Goal: Find specific page/section: Find specific page/section

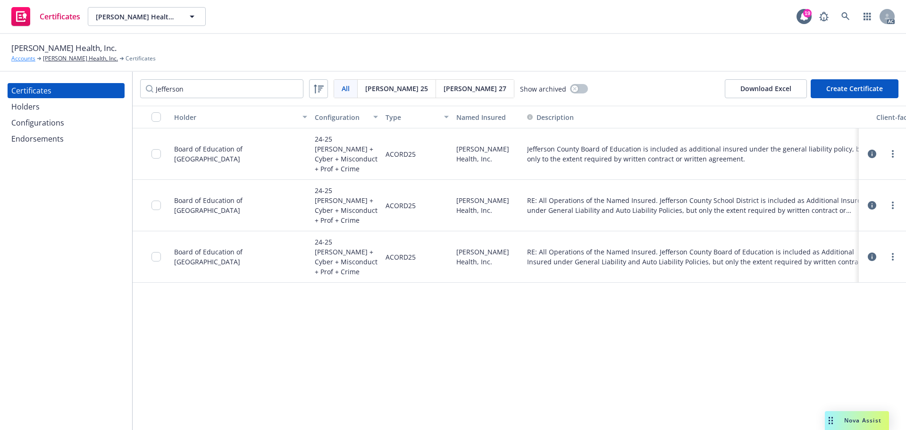
click at [32, 59] on link "Accounts" at bounding box center [23, 58] width 24 height 8
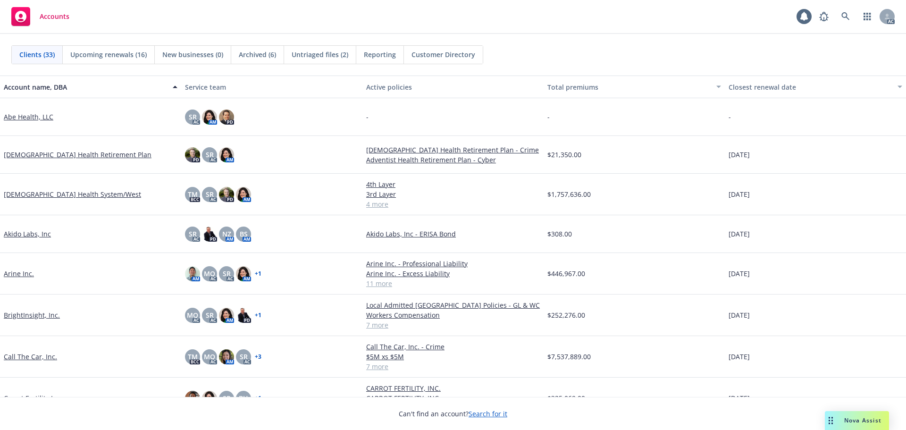
click at [858, 421] on span "Nova Assist" at bounding box center [862, 420] width 37 height 8
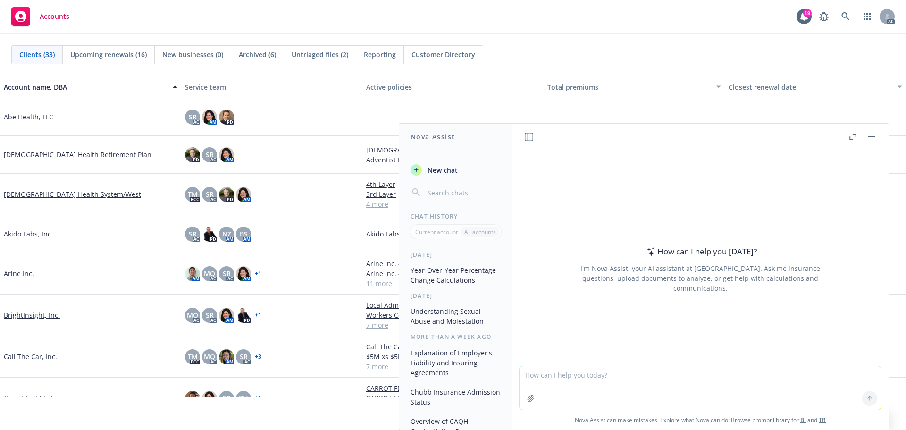
paste textarea "California 3 Computer Programming Or Software Development - All Employees - Inc…"
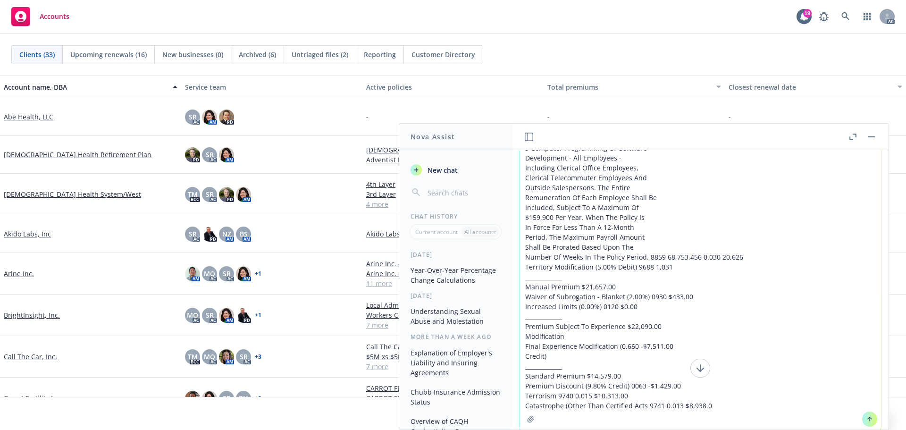
scroll to position [42, 0]
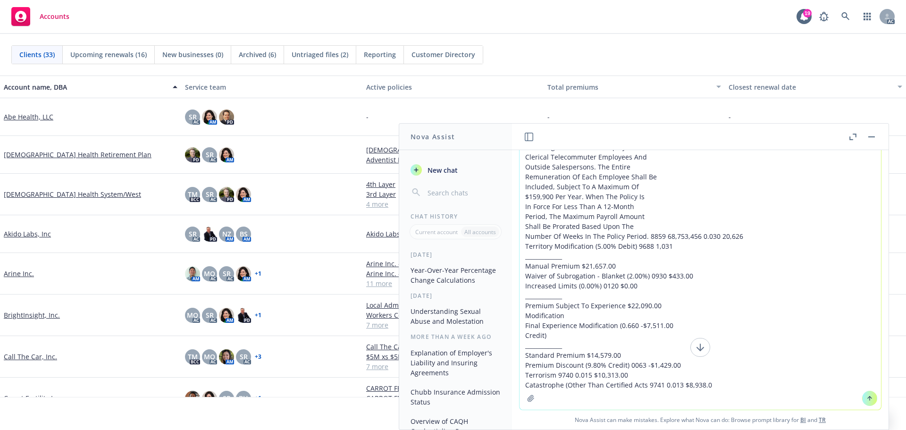
click at [553, 406] on textarea "California 3 Computer Programming Or Software Development - All Employees - Inc…" at bounding box center [699, 259] width 361 height 301
type textarea "California 3 Computer Programming Or Software Development - All Employees - Inc…"
click at [870, 399] on icon at bounding box center [870, 398] width 0 height 4
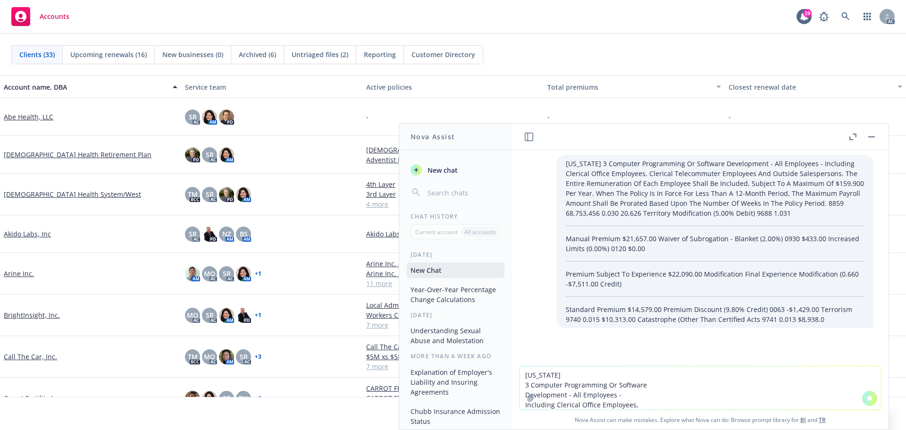
click at [558, 375] on textarea "California 3 Computer Programming Or Software Development - All Employees - Inc…" at bounding box center [699, 387] width 361 height 43
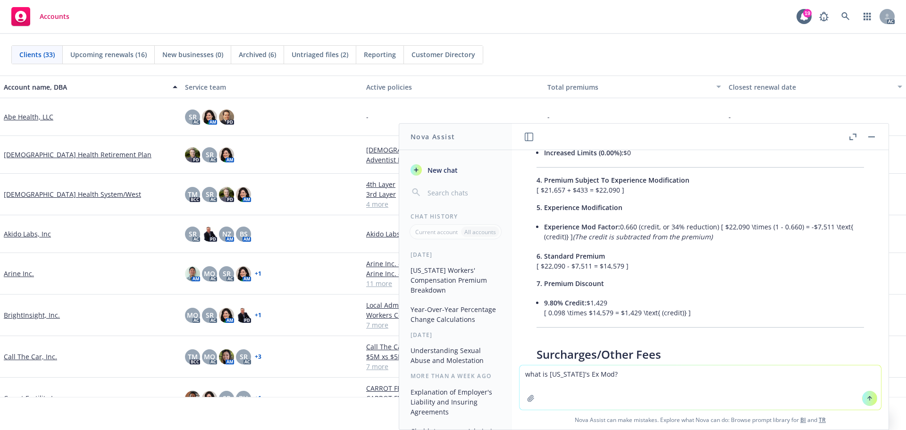
scroll to position [449, 0]
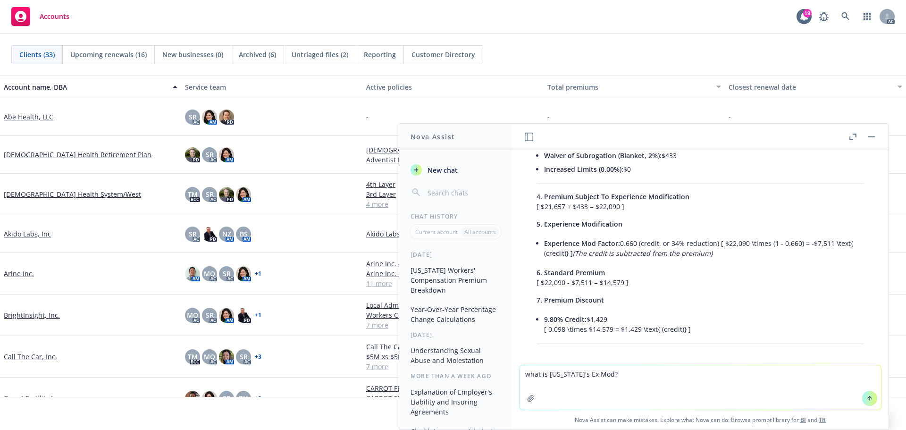
type textarea "what is California's Ex Mod?"
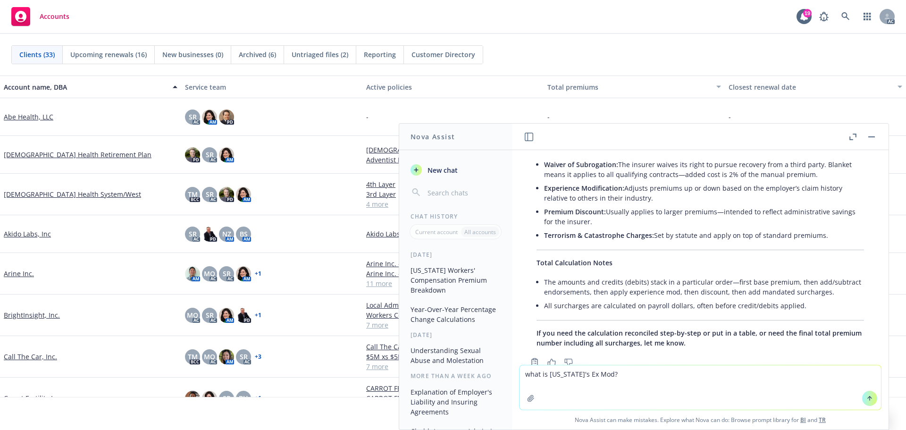
scroll to position [779, 0]
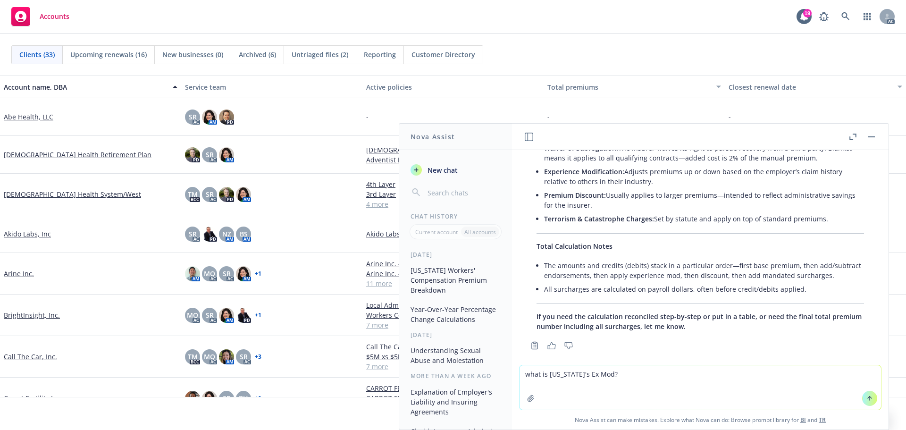
click at [868, 135] on button "button" at bounding box center [871, 136] width 11 height 11
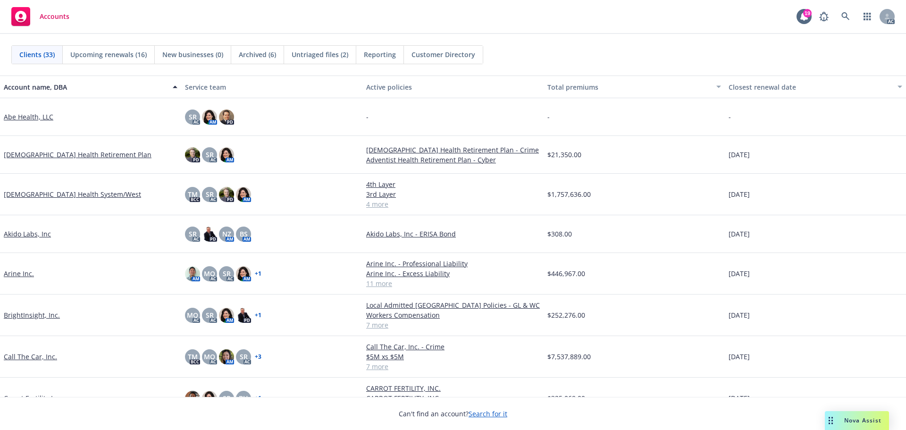
click at [850, 419] on span "Nova Assist" at bounding box center [862, 420] width 37 height 8
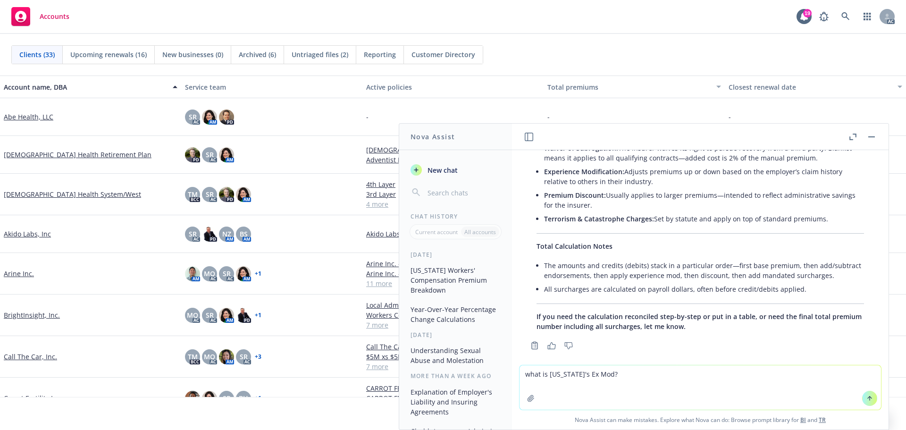
drag, startPoint x: 514, startPoint y: 369, endPoint x: 490, endPoint y: 367, distance: 24.1
click at [511, 367] on div "Nova Assist New chat Chat History Current account All accounts Today California…" at bounding box center [699, 276] width 377 height 307
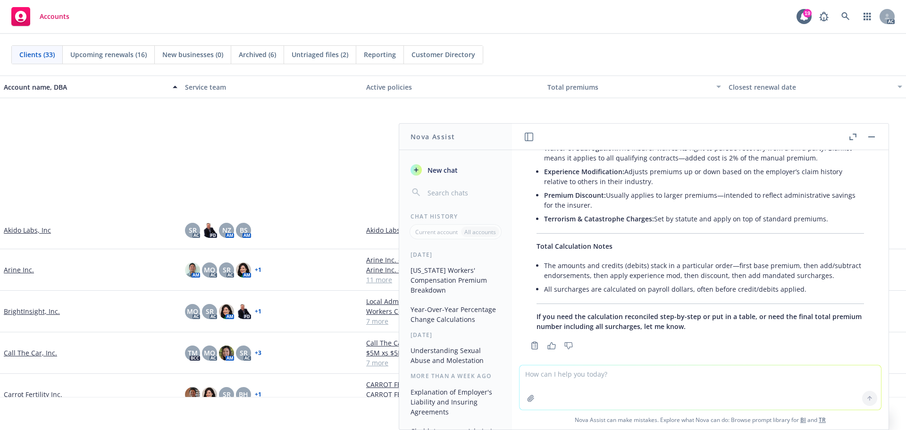
scroll to position [189, 0]
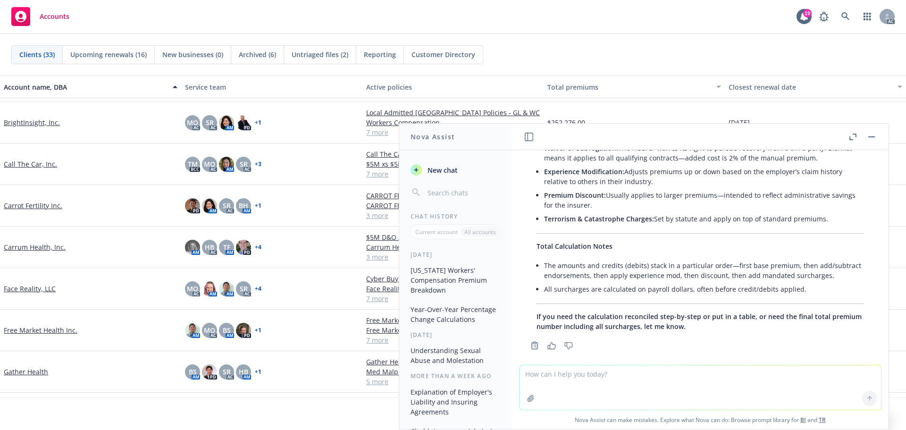
click at [527, 398] on icon "button" at bounding box center [531, 398] width 8 height 8
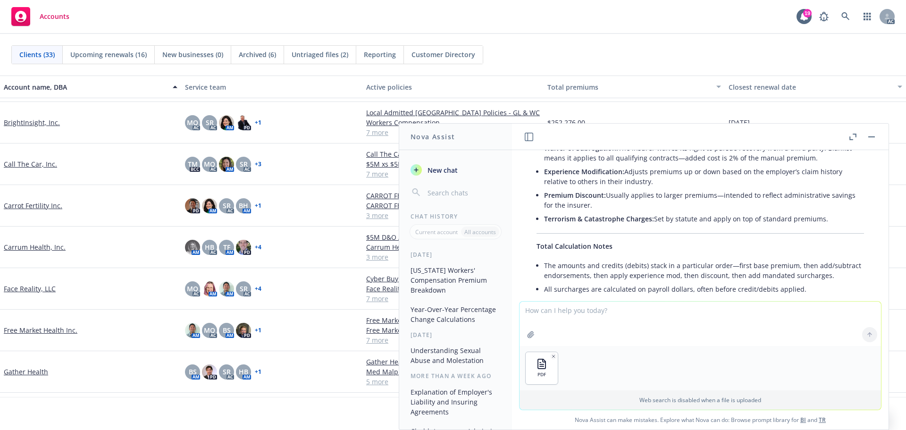
click at [542, 312] on textarea at bounding box center [699, 324] width 361 height 44
type textarea "Can you add up the premium basis and total it"
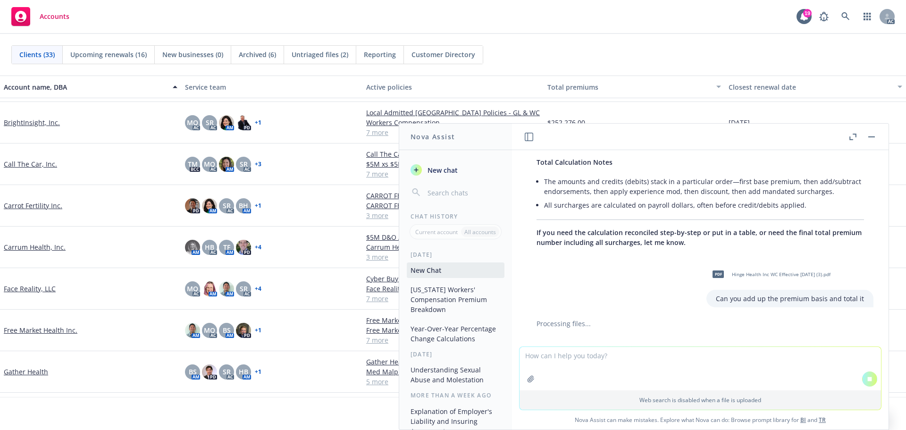
scroll to position [869, 0]
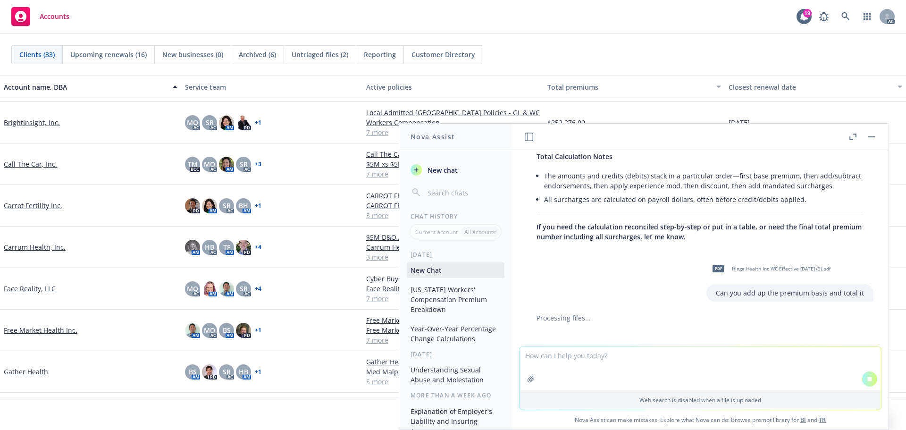
click at [568, 365] on textarea at bounding box center [699, 368] width 361 height 43
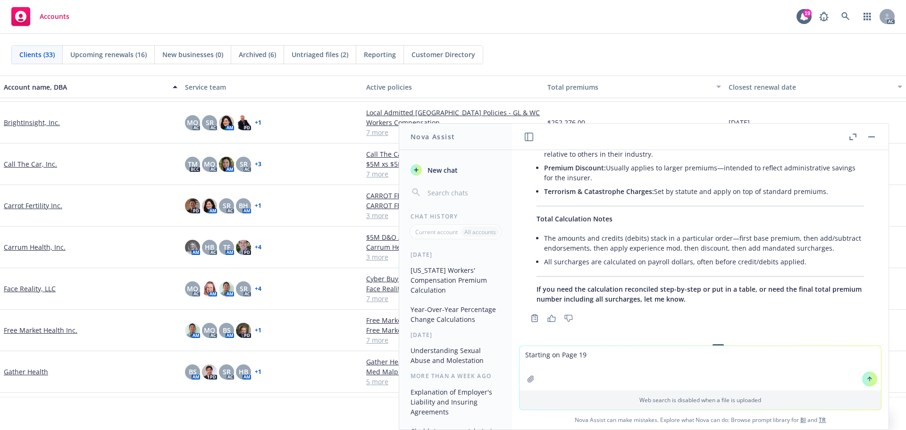
scroll to position [1003, 0]
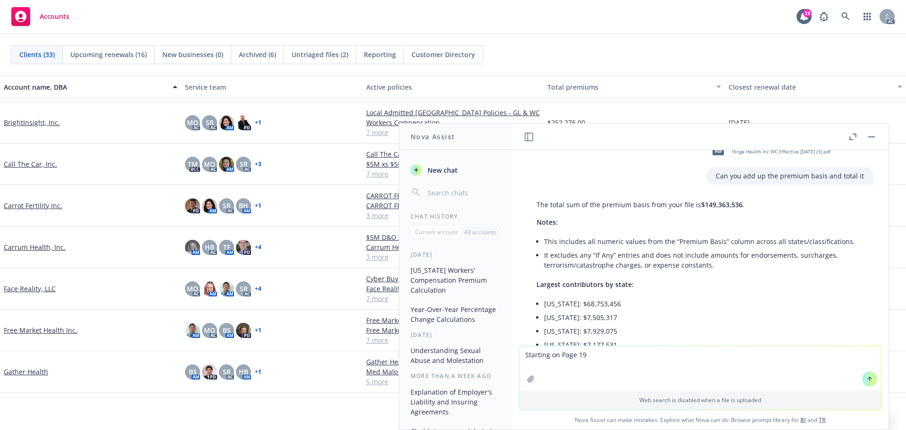
type textarea "Starting on Page 19"
click at [874, 138] on button "button" at bounding box center [871, 136] width 11 height 11
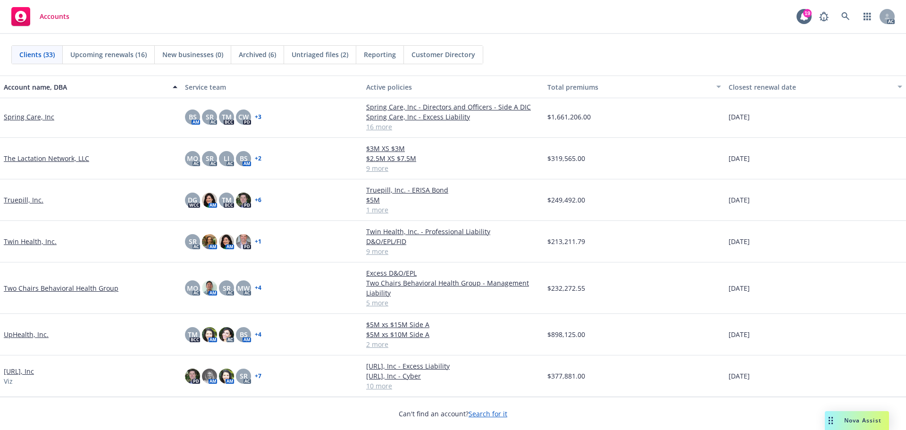
scroll to position [987, 0]
click at [24, 372] on link "Viz.ai, Inc" at bounding box center [19, 371] width 30 height 10
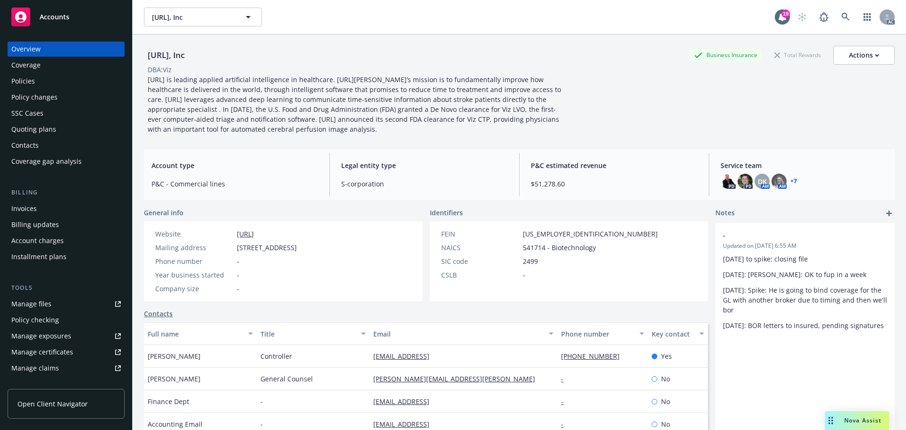
click at [43, 302] on div "Manage files" at bounding box center [31, 303] width 40 height 15
click at [841, 14] on icon at bounding box center [845, 17] width 8 height 8
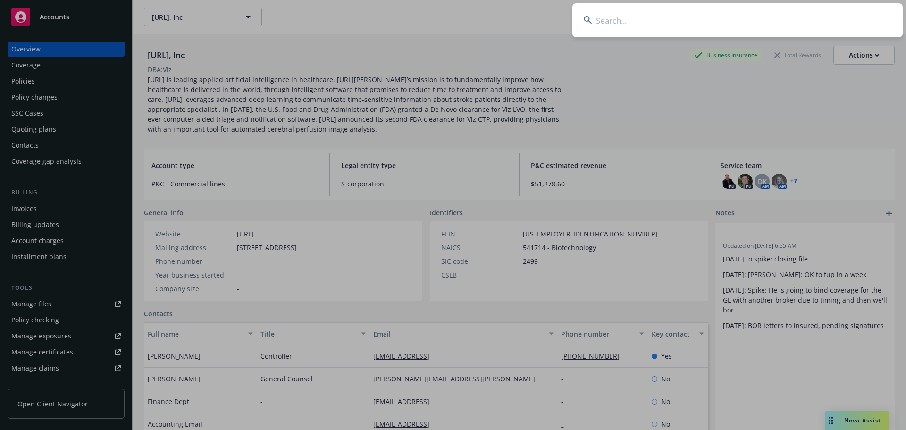
click at [651, 18] on input at bounding box center [737, 20] width 330 height 34
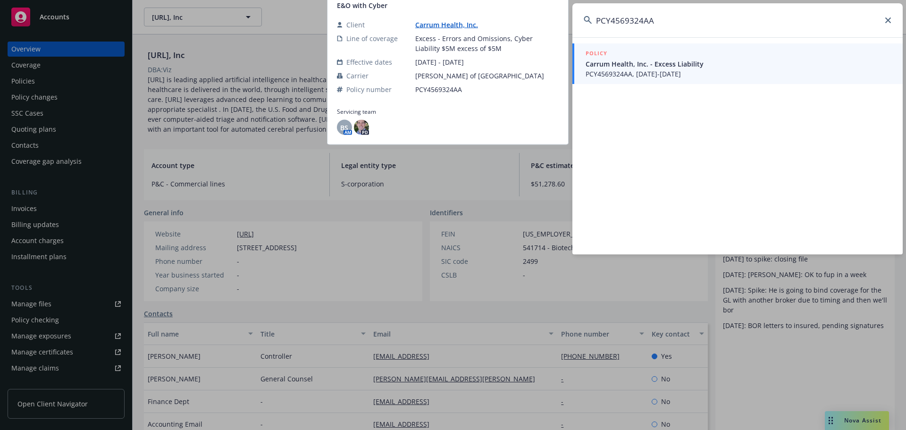
type input "PCY4569324AA"
click at [666, 66] on span "Carrum Health, Inc. - Excess Liability" at bounding box center [739, 64] width 306 height 10
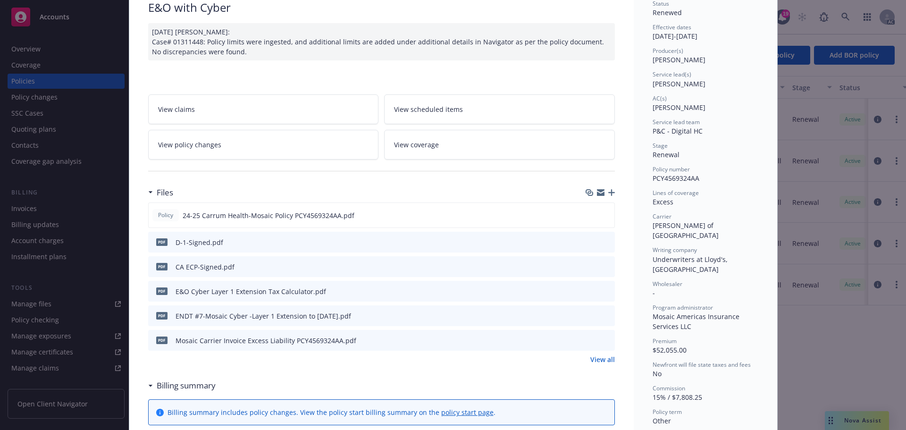
scroll to position [94, 0]
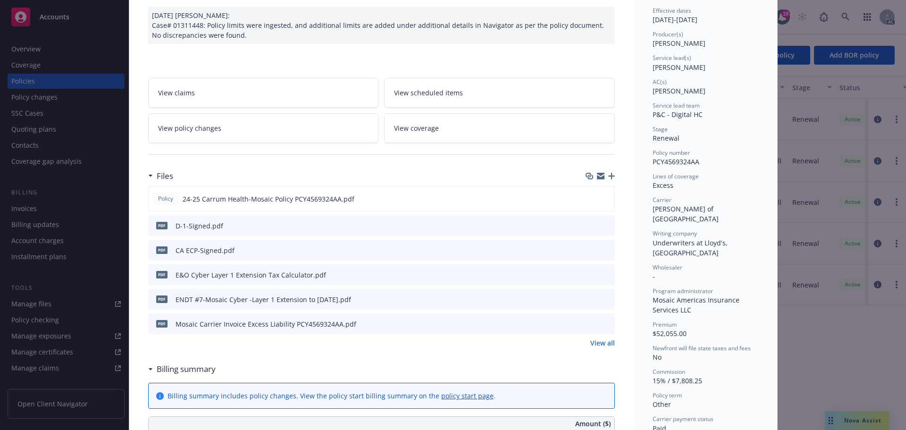
click at [600, 344] on link "View all" at bounding box center [602, 343] width 25 height 10
